Goal: Task Accomplishment & Management: Use online tool/utility

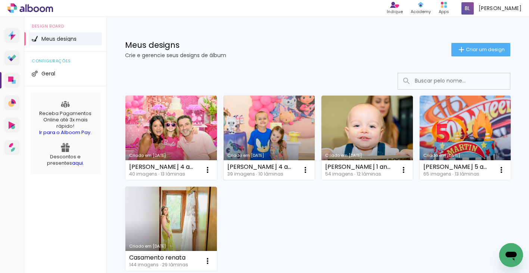
click at [248, 133] on link "Criado em [DATE]" at bounding box center [269, 138] width 91 height 84
